Goal: Task Accomplishment & Management: Book appointment/travel/reservation

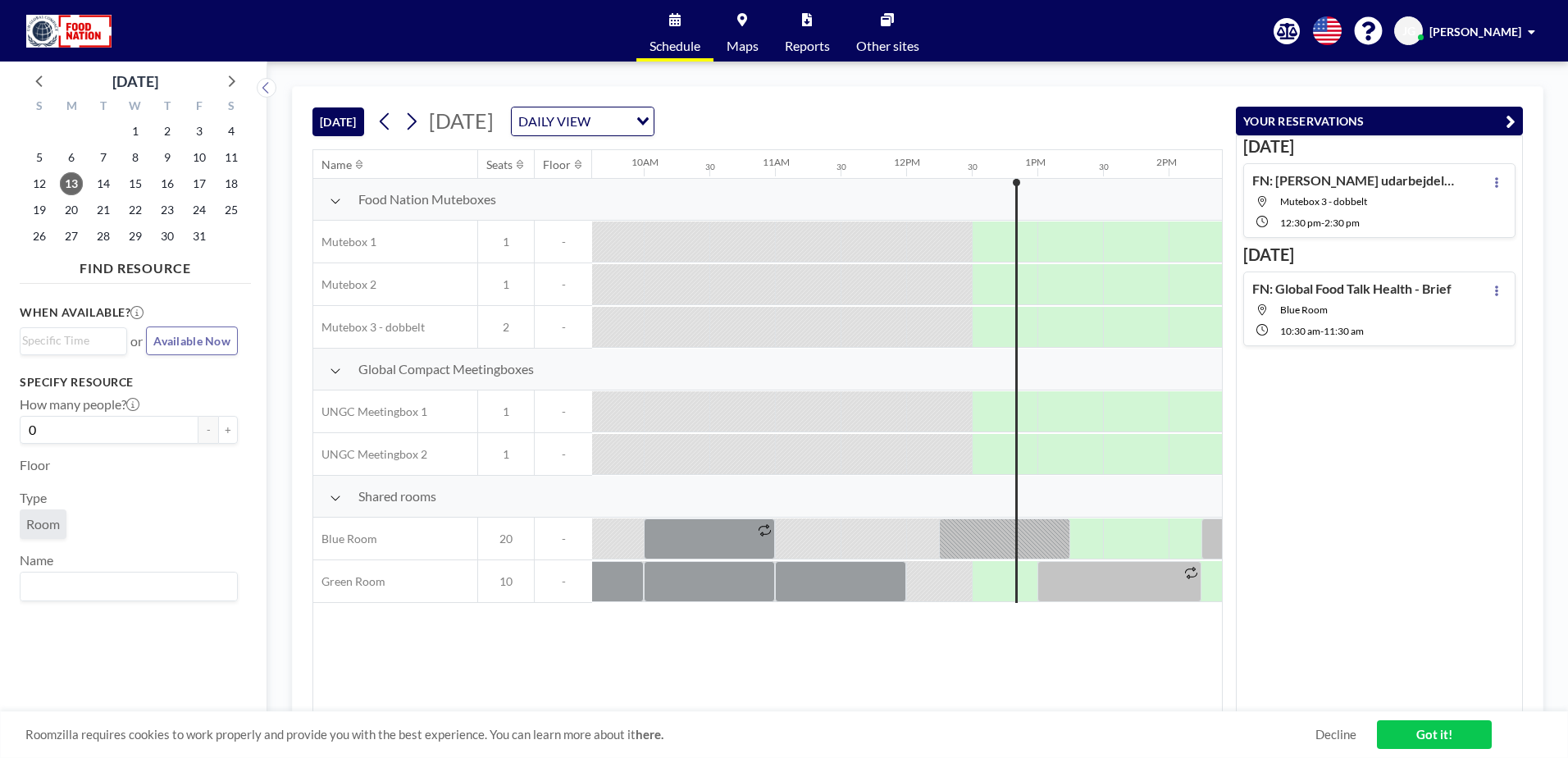
scroll to position [0, 1575]
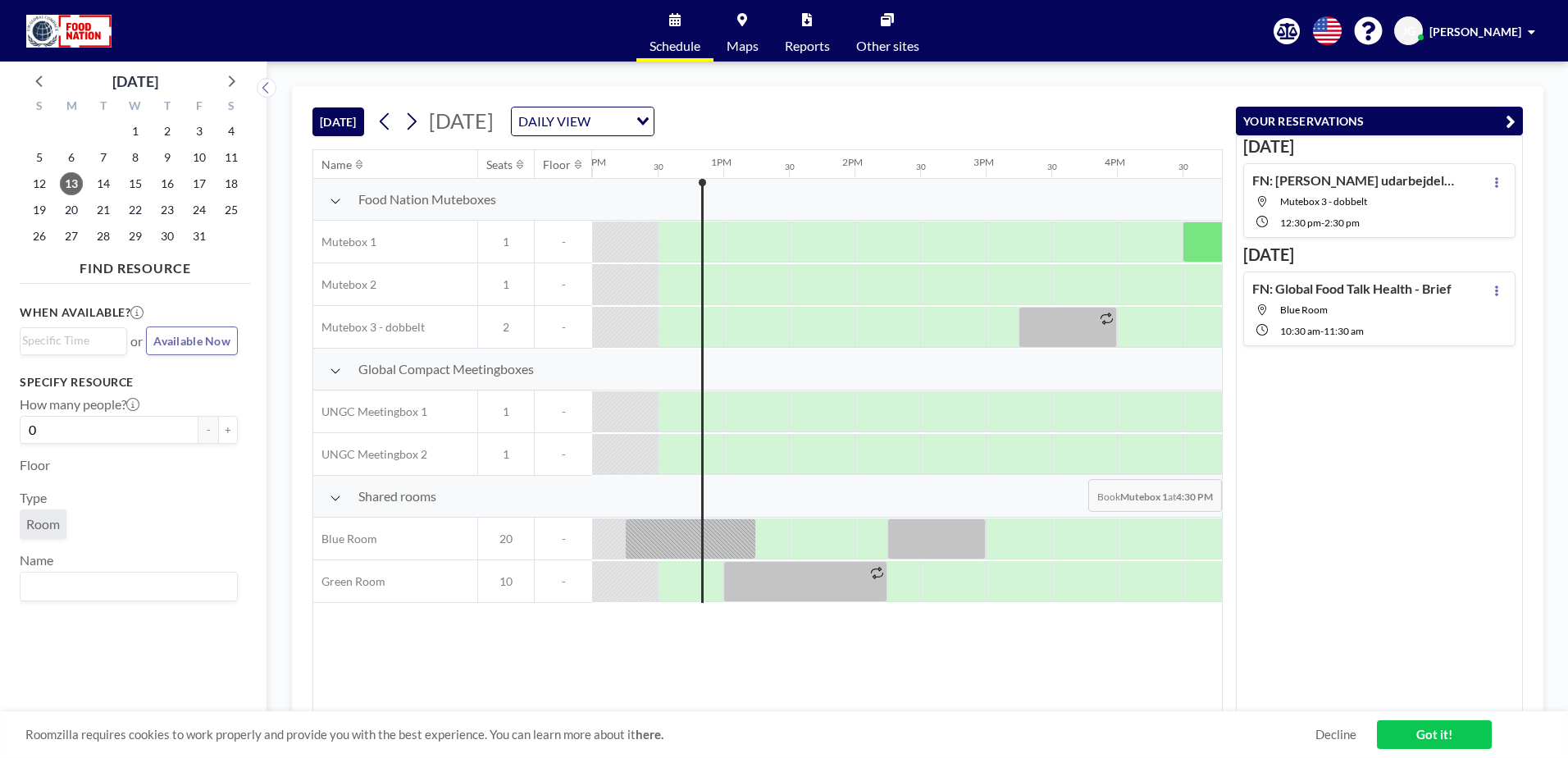
click at [1278, 468] on div "[DATE] FN: [PERSON_NAME] udarbejdelse + Julefrokost Mutebox 3 - dobbelt 12:30 P…" at bounding box center [1380, 424] width 287 height 578
click at [75, 209] on span "20" at bounding box center [71, 209] width 23 height 23
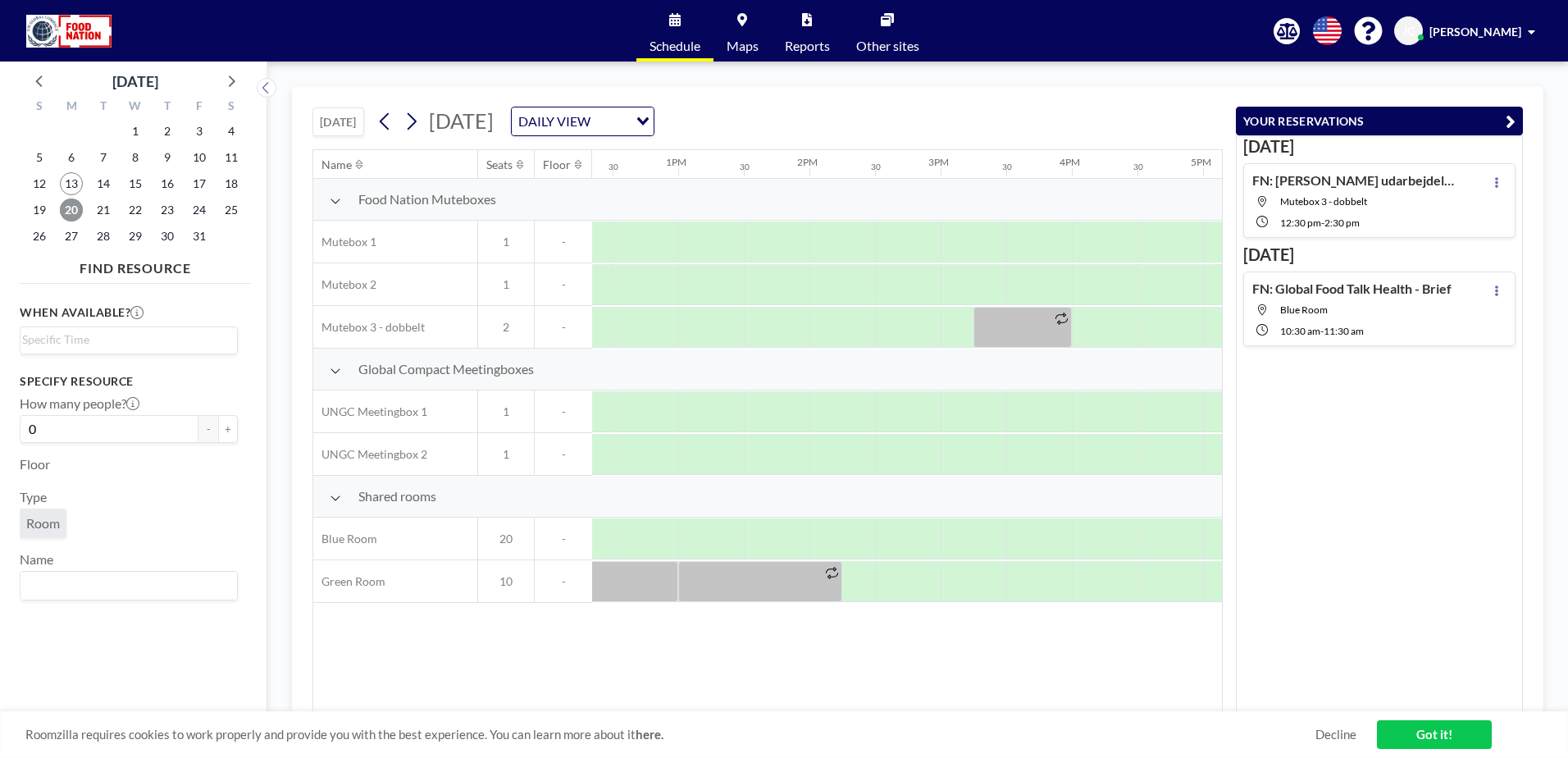
scroll to position [0, 1624]
click at [726, 532] on div at bounding box center [707, 539] width 66 height 41
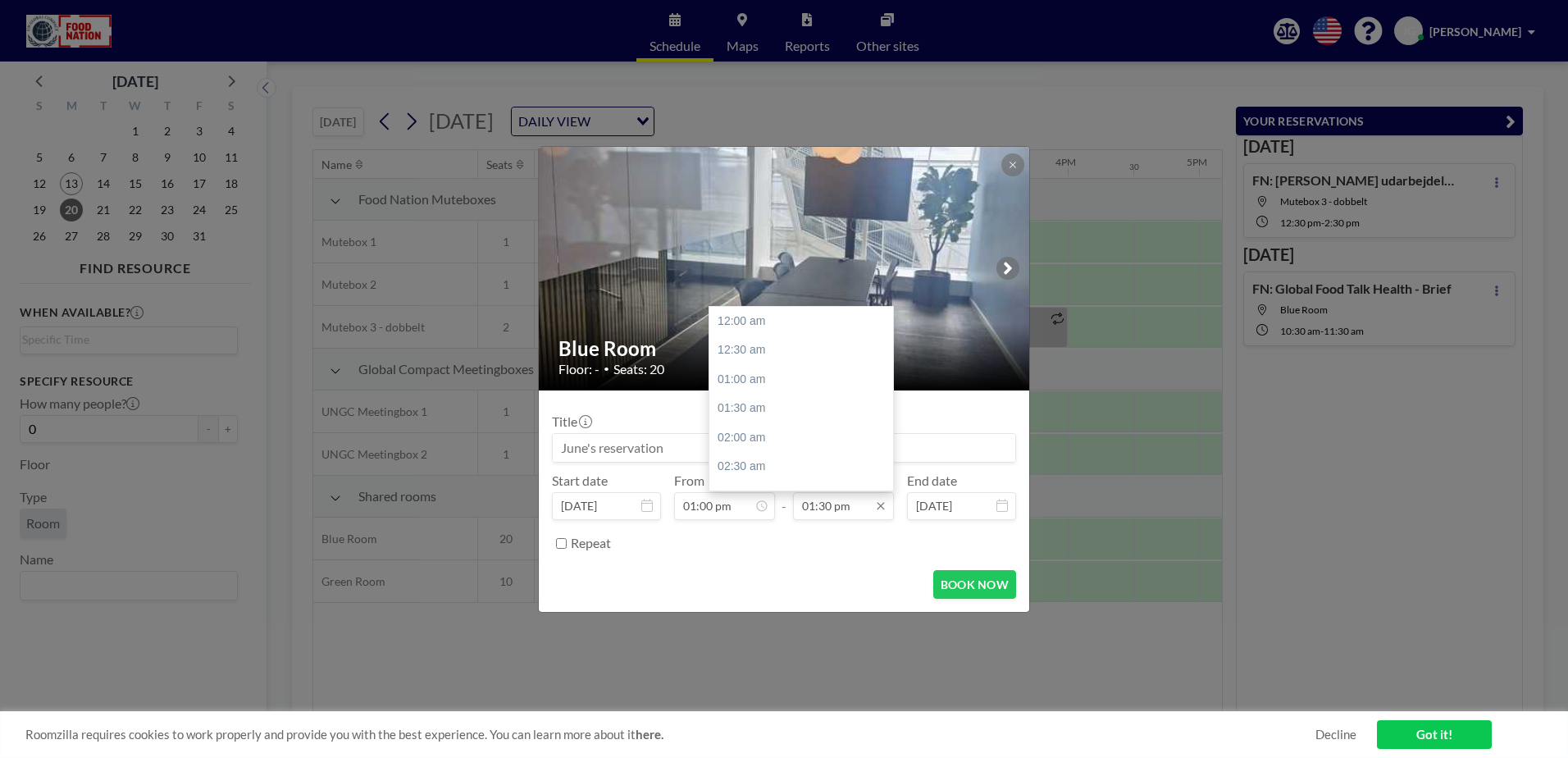
scroll to position [788, 0]
click at [873, 507] on input "01:30 pm" at bounding box center [843, 506] width 101 height 28
click at [831, 513] on input "01:30 pm" at bounding box center [843, 506] width 101 height 28
click at [767, 354] on div "02:00 pm" at bounding box center [806, 350] width 192 height 30
type input "02:00 pm"
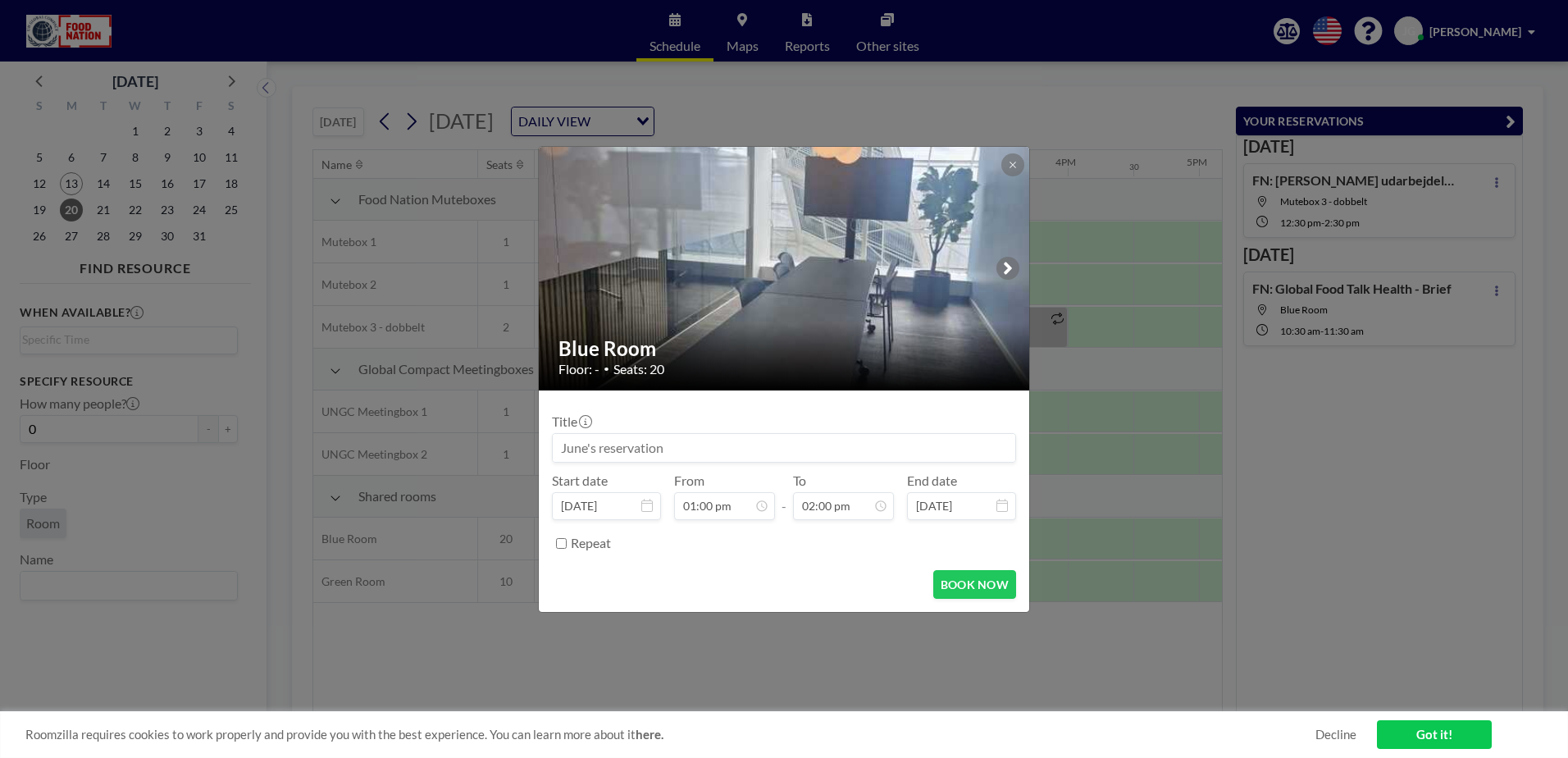
click at [652, 445] on input at bounding box center [784, 448] width 463 height 28
type input "FN: Intro til [PERSON_NAME] - June's opgaver"
click at [971, 582] on button "BOOK NOW" at bounding box center [975, 584] width 83 height 29
